Goal: Find specific page/section: Find specific page/section

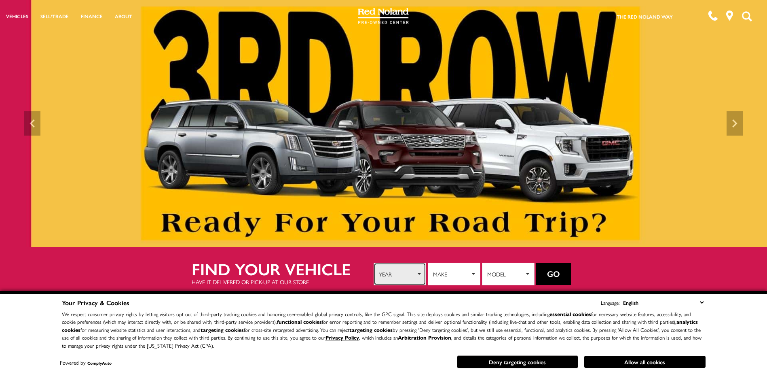
click at [419, 270] on button "Year" at bounding box center [400, 273] width 53 height 23
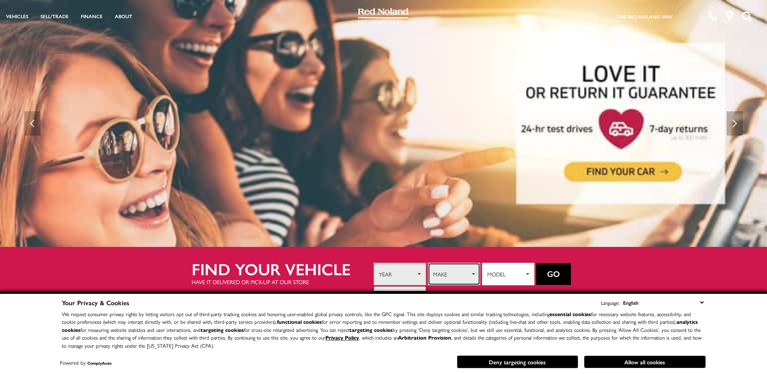
click at [475, 271] on button "Make" at bounding box center [454, 273] width 53 height 23
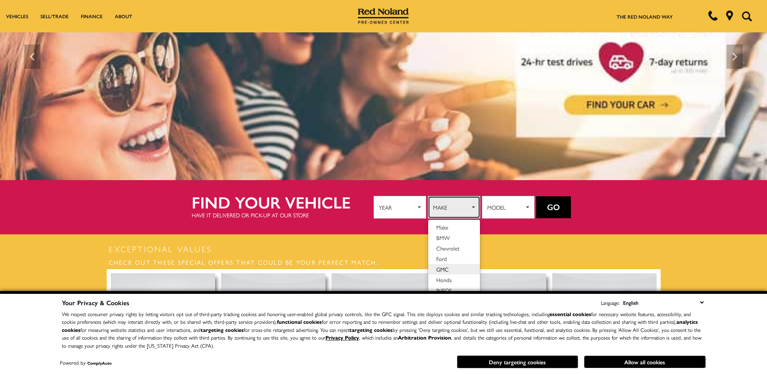
scroll to position [81, 0]
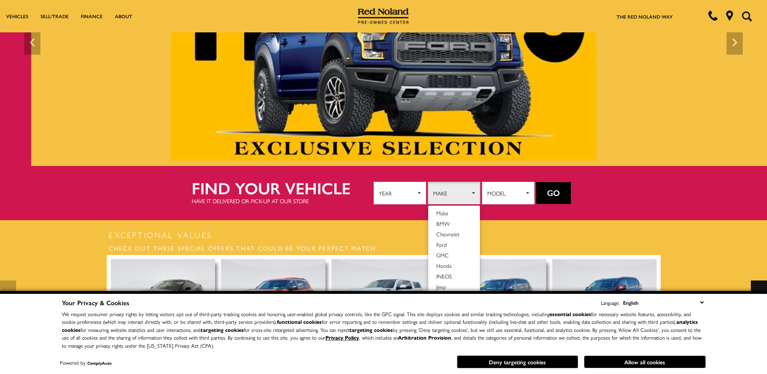
click at [630, 116] on img at bounding box center [383, 42] width 767 height 247
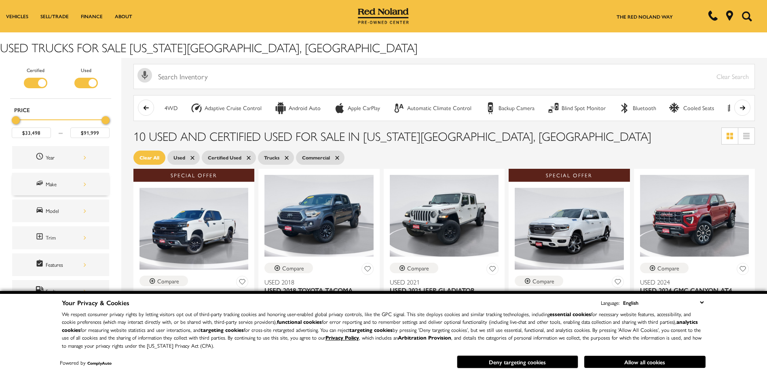
click at [51, 180] on div "Make" at bounding box center [66, 184] width 40 height 9
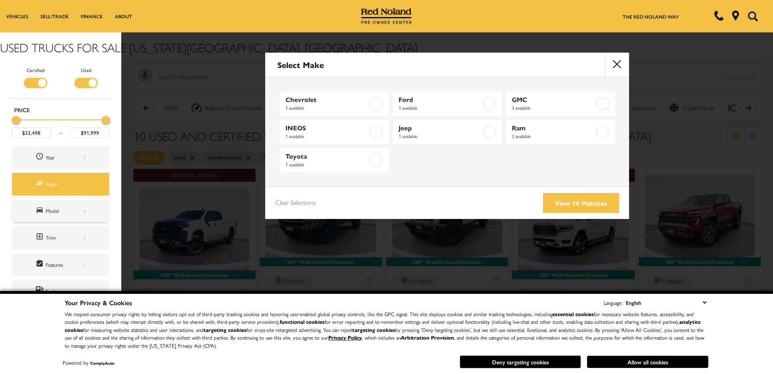
click at [47, 212] on div "Model" at bounding box center [66, 210] width 40 height 9
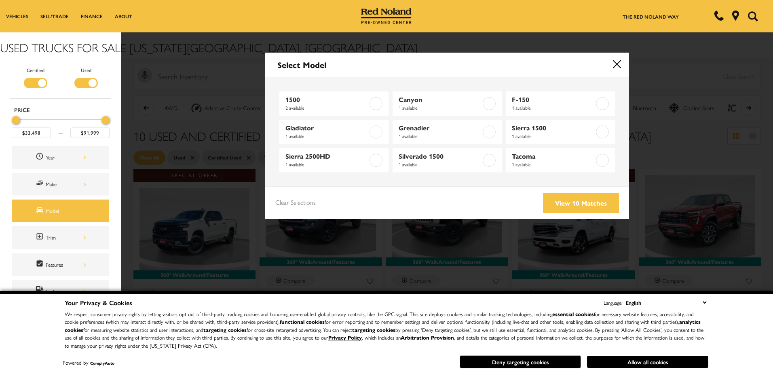
click at [43, 81] on div "Filter by Vehicle Type" at bounding box center [35, 83] width 23 height 11
click at [570, 201] on link "View 10 Matches" at bounding box center [581, 203] width 76 height 20
